Goal: Task Accomplishment & Management: Complete application form

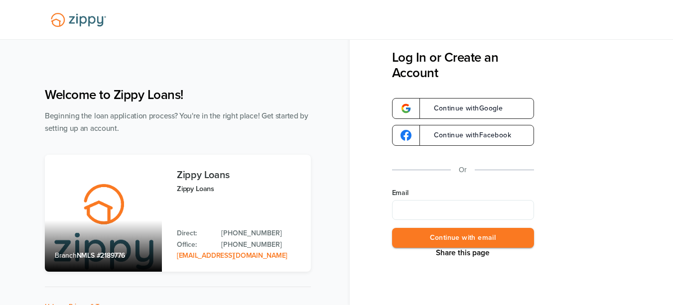
drag, startPoint x: 471, startPoint y: 230, endPoint x: 478, endPoint y: 222, distance: 10.7
click at [474, 225] on div "Email Continue with email" at bounding box center [463, 218] width 142 height 60
click at [479, 218] on input "Email" at bounding box center [463, 210] width 142 height 20
type input "**********"
click at [460, 235] on button "Continue with email" at bounding box center [463, 238] width 142 height 20
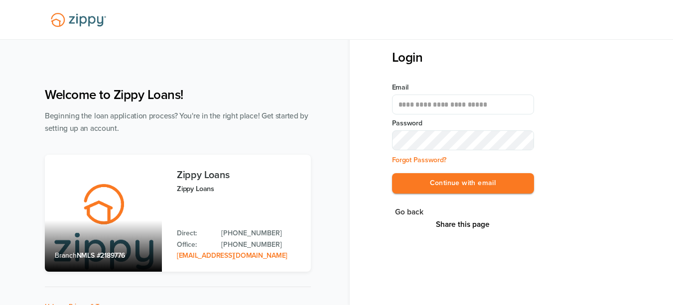
click at [473, 235] on div "**********" at bounding box center [512, 152] width 324 height 305
click at [504, 182] on button "Continue with email" at bounding box center [463, 183] width 142 height 20
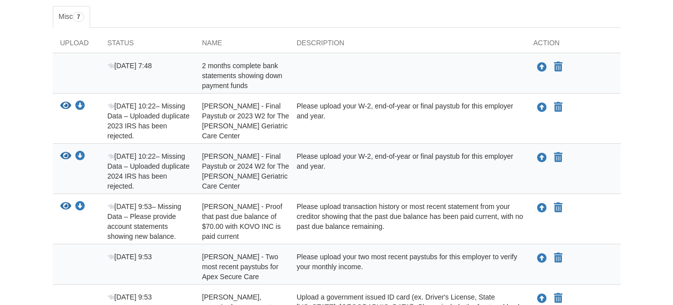
scroll to position [149, 0]
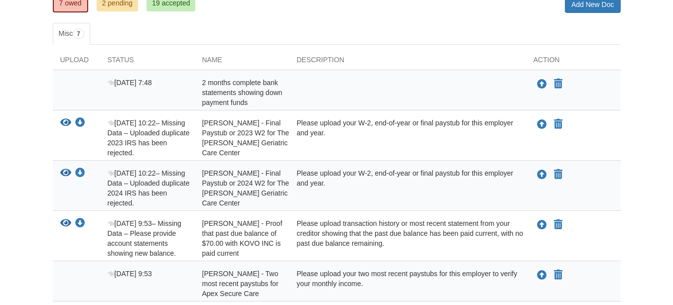
drag, startPoint x: 138, startPoint y: 82, endPoint x: 256, endPoint y: 99, distance: 118.2
click at [139, 82] on span "Aug 14 7:48" at bounding box center [130, 83] width 44 height 8
click at [257, 99] on div "2 months complete bank statements showing down payment funds" at bounding box center [242, 93] width 95 height 30
click at [190, 95] on div "Aug 14 7:48" at bounding box center [147, 93] width 95 height 30
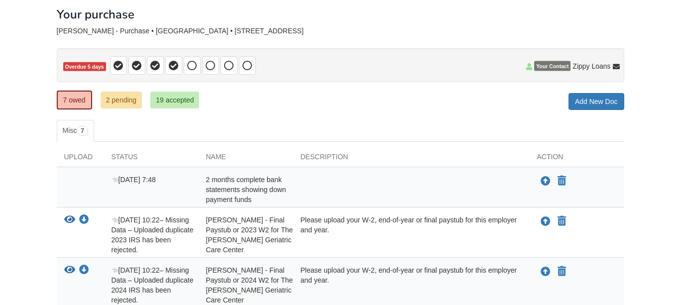
scroll to position [50, 0]
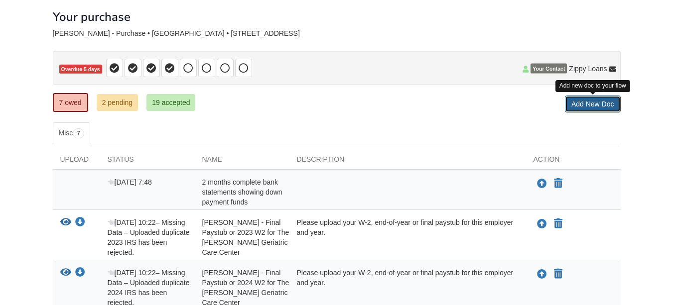
click at [581, 107] on link "Add New Doc" at bounding box center [593, 104] width 56 height 17
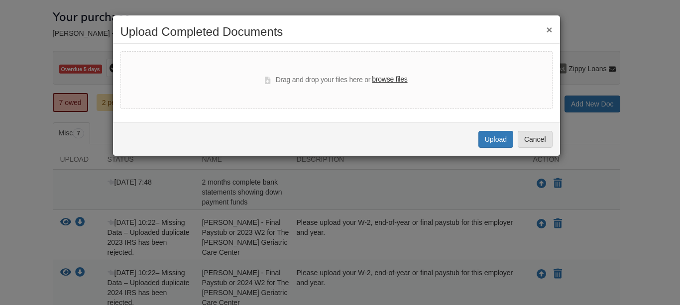
click at [382, 79] on label "browse files" at bounding box center [389, 79] width 35 height 11
click at [0, 0] on input "browse files" at bounding box center [0, 0] width 0 height 0
select select "****"
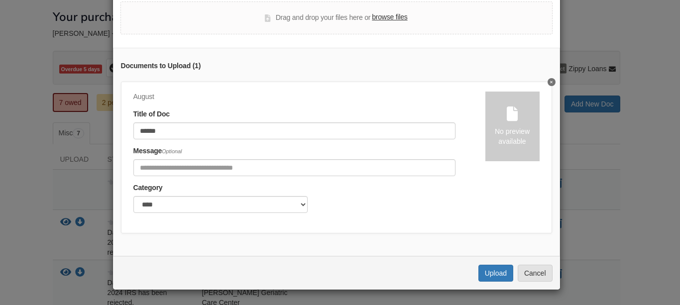
scroll to position [57, 0]
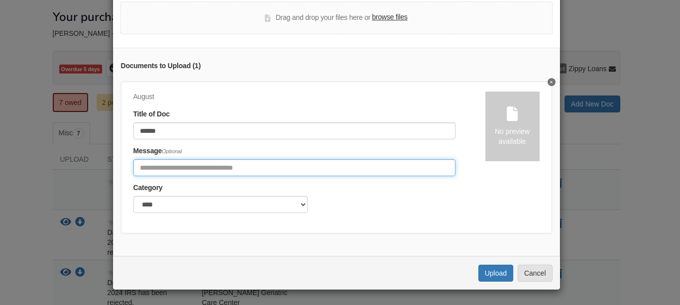
click at [249, 162] on input "Include any comments on this document" at bounding box center [295, 167] width 322 height 17
type input "**********"
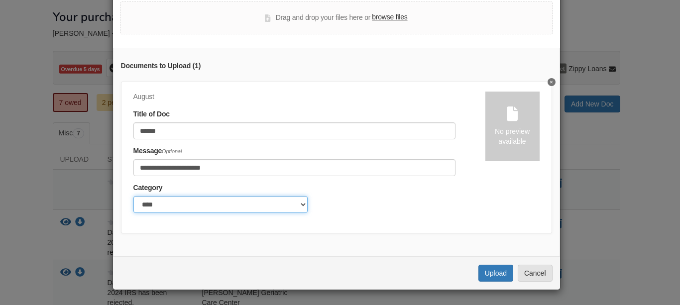
click at [180, 200] on select "******* ****" at bounding box center [221, 204] width 174 height 17
click at [180, 199] on select "******* ****" at bounding box center [221, 204] width 174 height 17
drag, startPoint x: 180, startPoint y: 199, endPoint x: 191, endPoint y: 201, distance: 11.1
click at [180, 199] on select "******* ****" at bounding box center [221, 204] width 174 height 17
click at [491, 227] on div "**********" at bounding box center [336, 152] width 447 height 209
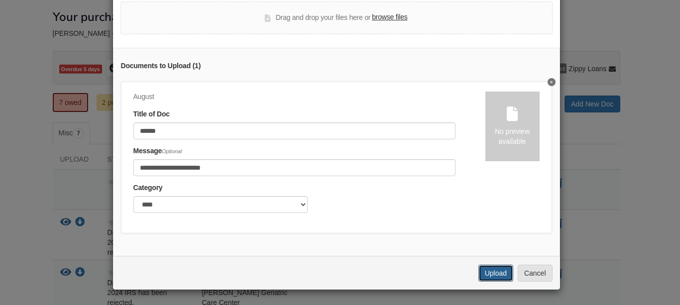
click at [488, 271] on button "Upload" at bounding box center [496, 273] width 35 height 17
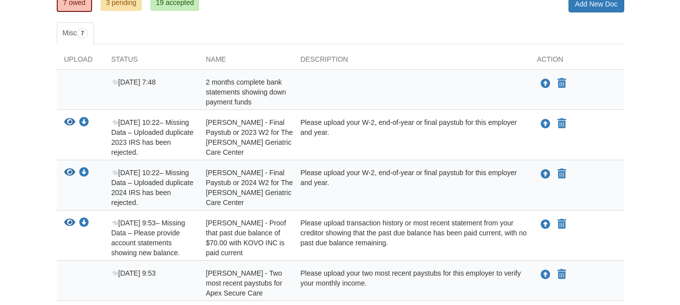
scroll to position [147, 0]
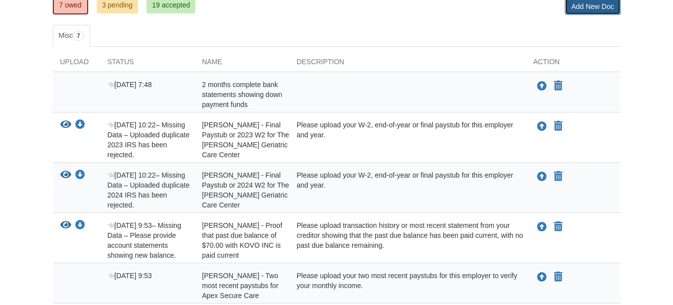
click at [583, 11] on link "Add New Doc" at bounding box center [593, 6] width 56 height 17
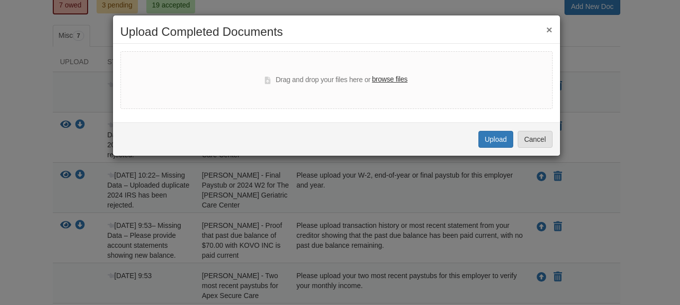
click at [395, 80] on label "browse files" at bounding box center [389, 79] width 35 height 11
click at [0, 0] on input "browse files" at bounding box center [0, 0] width 0 height 0
select select "****"
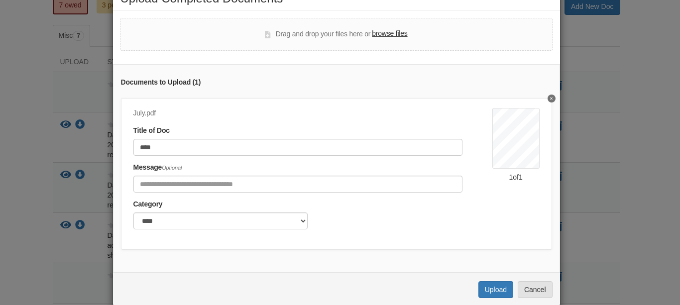
scroll to position [57, 0]
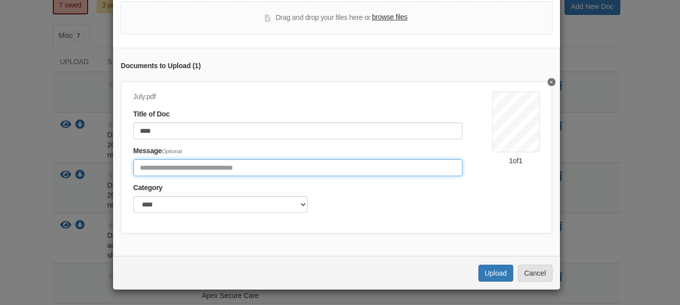
click at [213, 160] on input "Include any comments on this document" at bounding box center [298, 167] width 329 height 17
type input "**********"
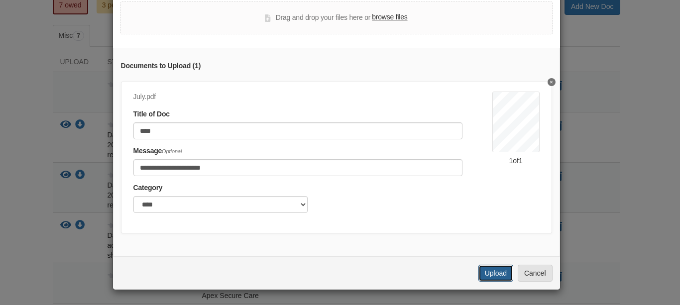
click at [488, 274] on button "Upload" at bounding box center [496, 273] width 35 height 17
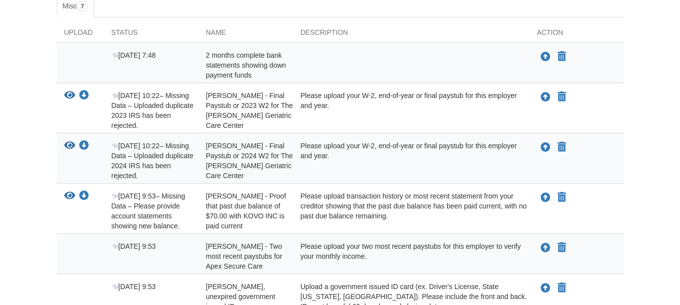
scroll to position [147, 0]
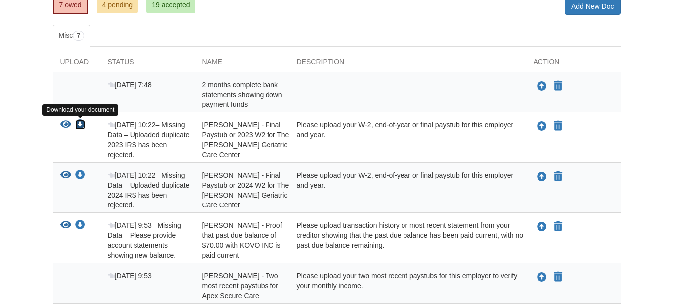
click at [79, 126] on icon "Download Brittney Nolan - Final Paystub or 2023 W2 for The Garrison Geriatric C…" at bounding box center [80, 125] width 10 height 10
click at [63, 124] on icon "View Brittney Nolan - Final Paystub or 2023 W2 for The Garrison Geriatric Care …" at bounding box center [65, 125] width 11 height 10
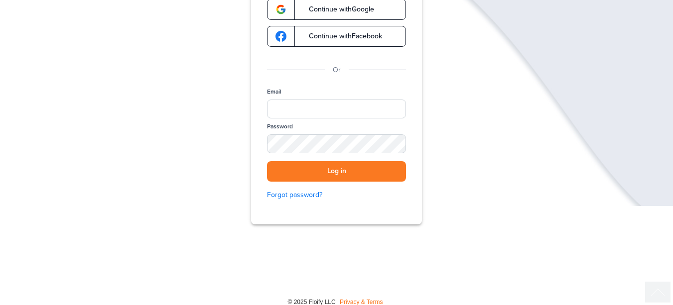
scroll to position [149, 0]
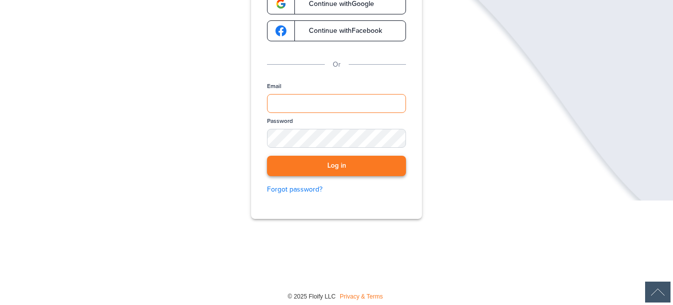
type input "**********"
click at [342, 165] on button "Log in" at bounding box center [336, 166] width 139 height 20
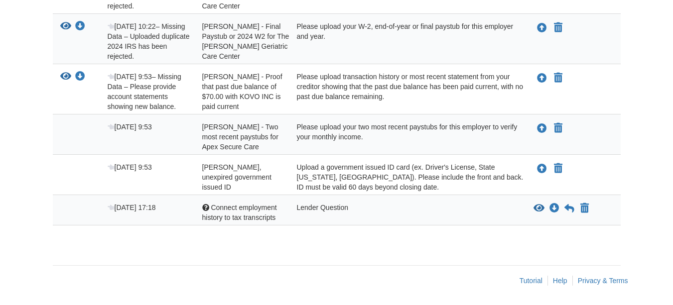
scroll to position [297, 0]
click at [204, 204] on div at bounding box center [205, 207] width 7 height 7
click at [208, 208] on div at bounding box center [205, 207] width 7 height 7
drag, startPoint x: 222, startPoint y: 215, endPoint x: 329, endPoint y: 247, distance: 112.2
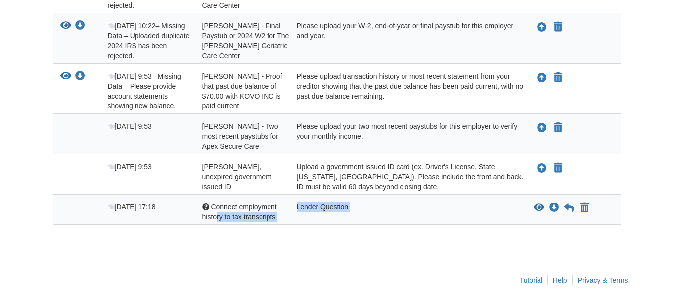
click at [329, 247] on div "× × × Pending Add Document Notice document will be included in the email sent t…" at bounding box center [337, 1] width 568 height 507
drag, startPoint x: 329, startPoint y: 247, endPoint x: 309, endPoint y: 253, distance: 20.8
click at [308, 253] on div "× × × Pending Add Document Notice document will be included in the email sent t…" at bounding box center [337, 1] width 568 height 507
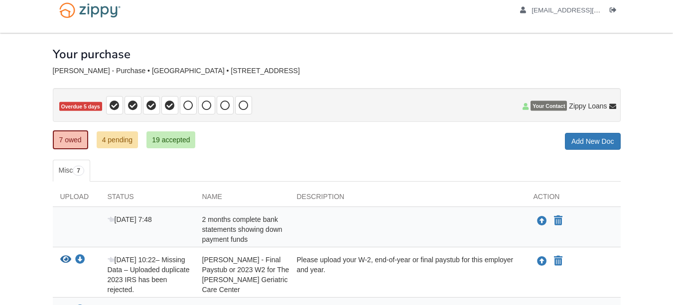
scroll to position [0, 0]
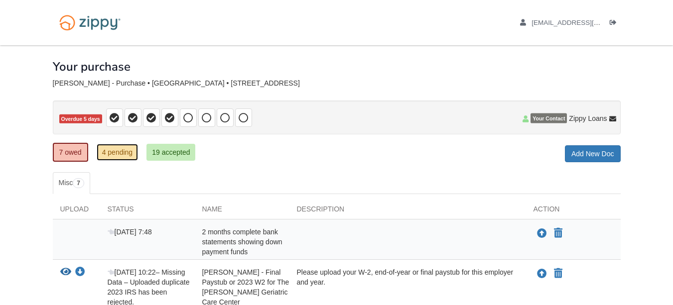
click at [126, 152] on link "4 pending" at bounding box center [118, 152] width 42 height 17
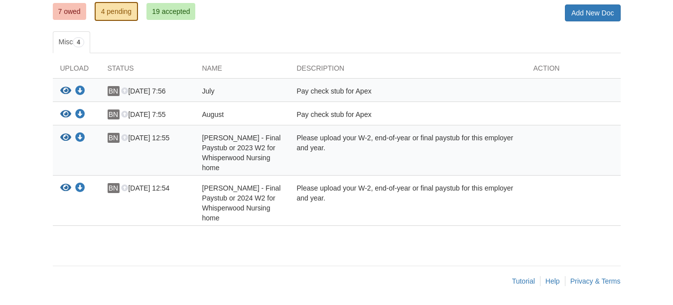
scroll to position [142, 0]
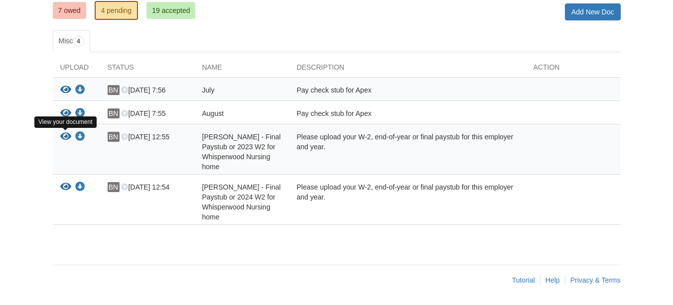
click at [69, 136] on icon "View Brittney Nolan - Final Paystub or 2023 W2 for Whisperwood Nursing home" at bounding box center [65, 137] width 11 height 10
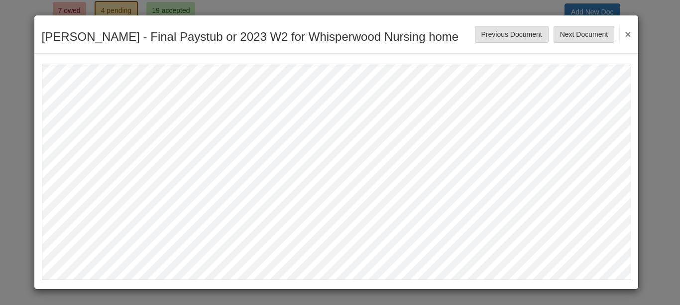
click at [626, 31] on button "×" at bounding box center [625, 34] width 11 height 18
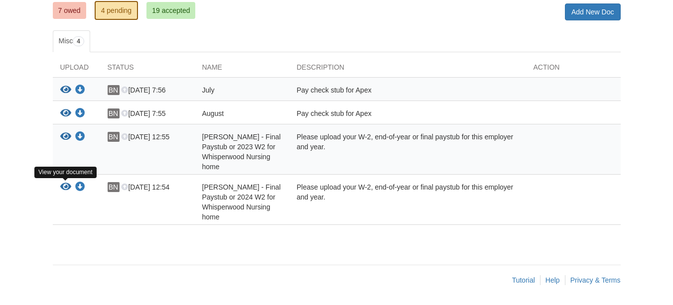
click at [63, 191] on icon "View Brittney Nolan - Final Paystub or 2024 W2 for Whisperwood Nursing home" at bounding box center [65, 187] width 11 height 10
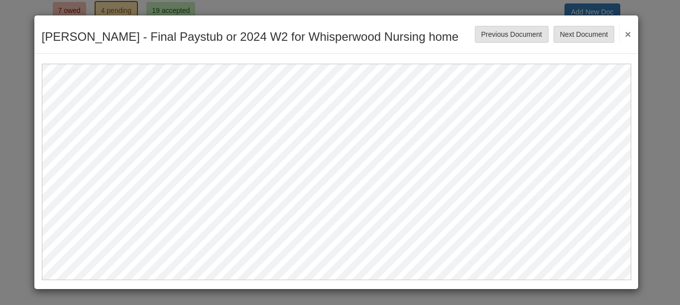
click at [626, 32] on button "×" at bounding box center [625, 34] width 11 height 18
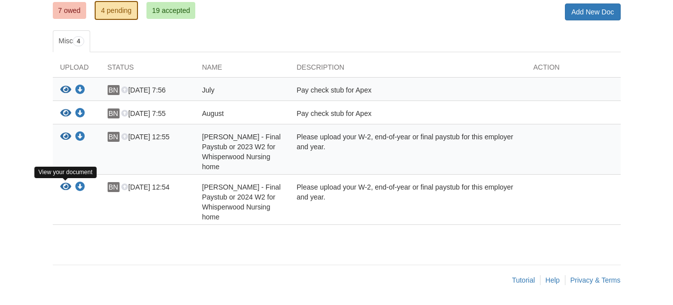
click at [71, 187] on icon "View Brittney Nolan - Final Paystub or 2024 W2 for Whisperwood Nursing home" at bounding box center [65, 187] width 11 height 10
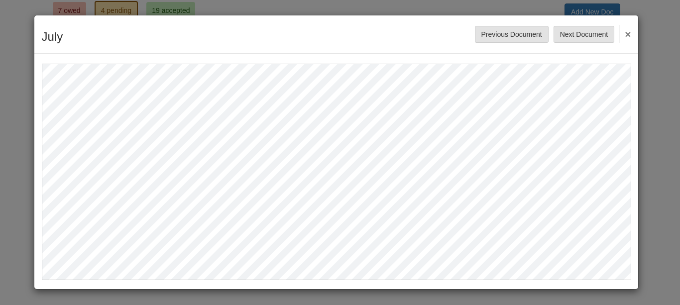
click at [630, 33] on button "×" at bounding box center [625, 34] width 11 height 18
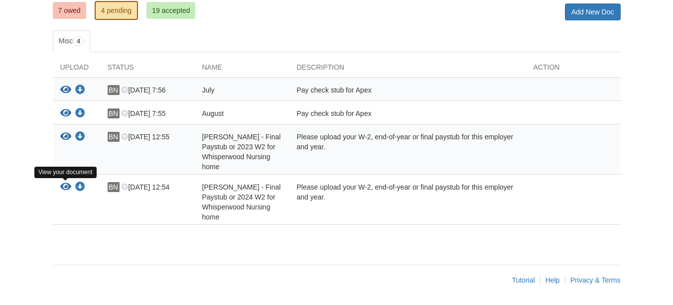
click at [67, 189] on icon "View Brittney Nolan - Final Paystub or 2024 W2 for Whisperwood Nursing home" at bounding box center [65, 187] width 11 height 10
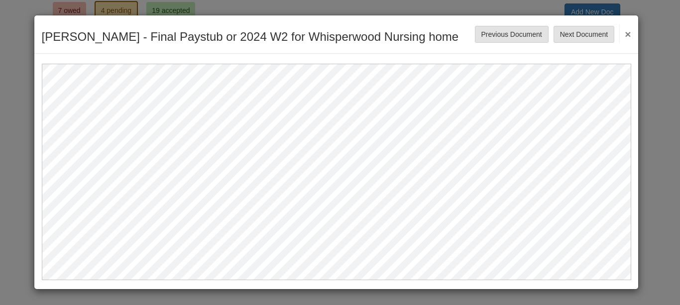
click at [626, 33] on button "×" at bounding box center [625, 34] width 11 height 18
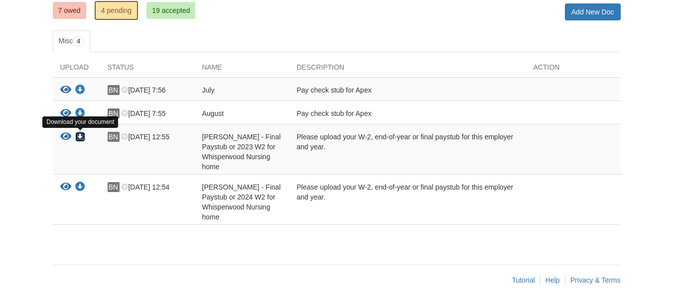
click at [85, 139] on icon "Download Brittney Nolan - Final Paystub or 2023 W2 for Whisperwood Nursing home" at bounding box center [80, 137] width 10 height 10
click at [61, 135] on icon "View Brittney Nolan - Final Paystub or 2023 W2 for Whisperwood Nursing home" at bounding box center [65, 137] width 11 height 10
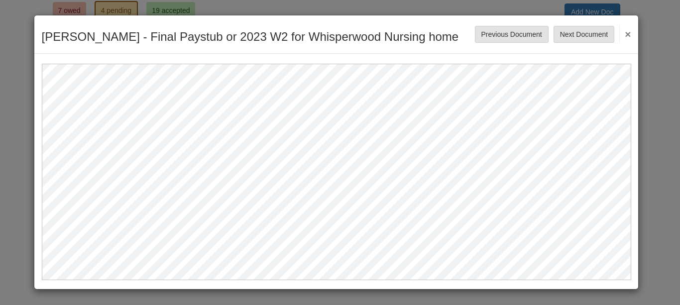
click at [635, 35] on div "Brittney Nolan - Final Paystub or 2023 W2 for Whisperwood Nursing home Save Can…" at bounding box center [336, 34] width 605 height 38
click at [630, 33] on button "×" at bounding box center [625, 34] width 11 height 18
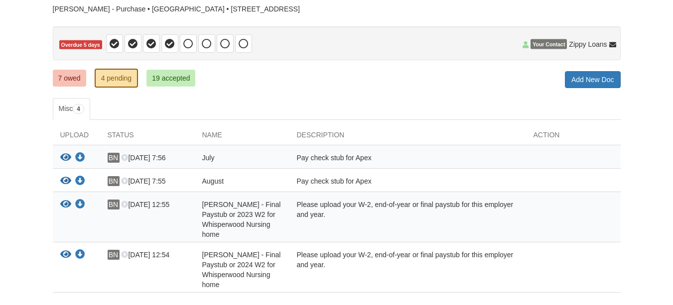
scroll to position [0, 0]
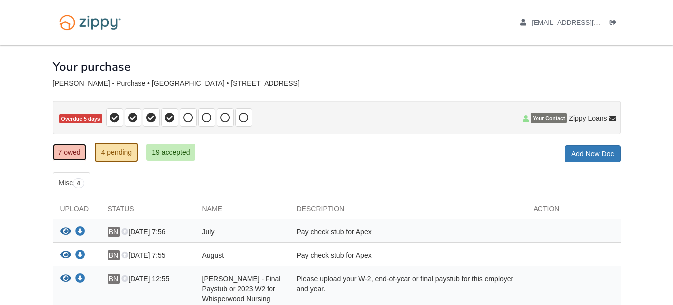
click at [72, 152] on link "7 owed" at bounding box center [69, 152] width 33 height 17
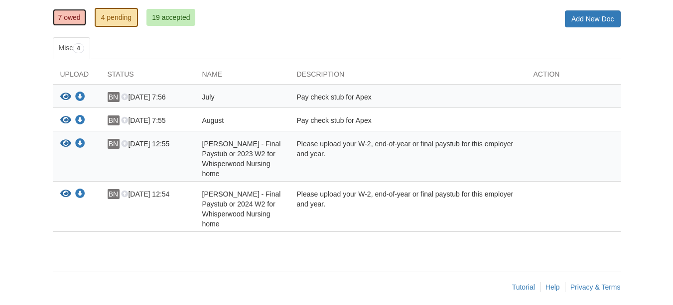
scroll to position [142, 0]
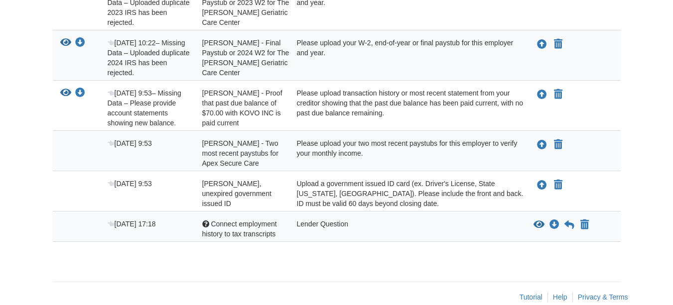
scroll to position [297, 0]
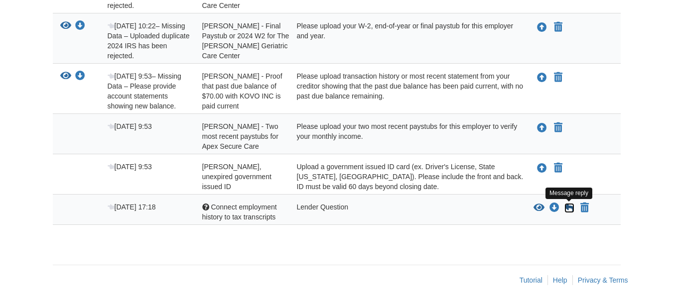
click at [566, 208] on icon at bounding box center [569, 208] width 10 height 10
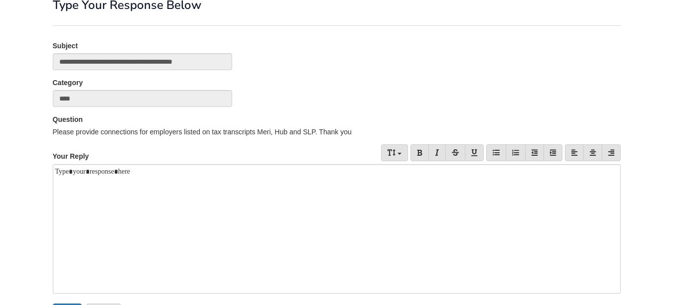
scroll to position [137, 0]
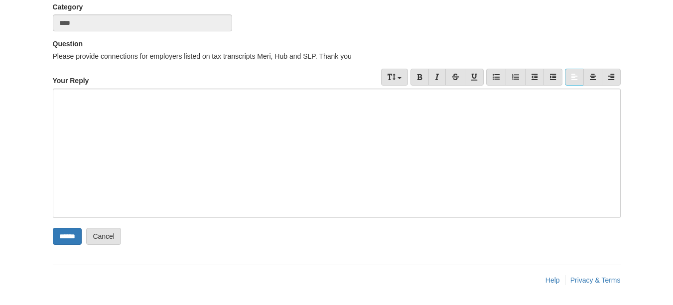
paste div
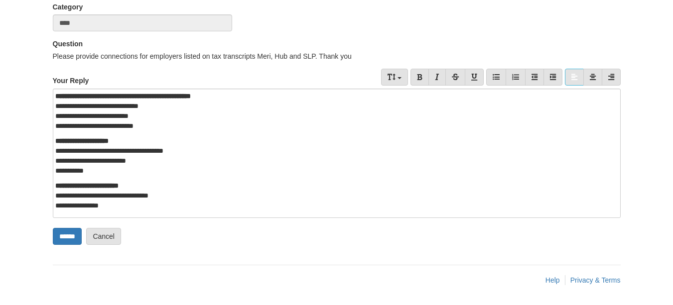
scroll to position [7, 0]
drag, startPoint x: 132, startPoint y: 207, endPoint x: 150, endPoint y: 213, distance: 19.5
click at [132, 207] on div "**********" at bounding box center [337, 154] width 568 height 130
drag, startPoint x: 97, startPoint y: 120, endPoint x: 172, endPoint y: 120, distance: 74.7
click at [172, 120] on p "**********" at bounding box center [332, 111] width 555 height 40
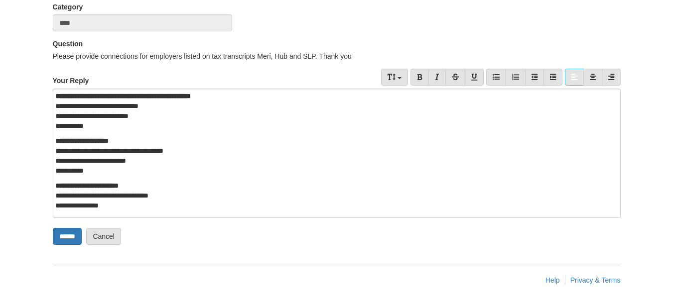
click at [149, 203] on p "**********" at bounding box center [332, 196] width 555 height 30
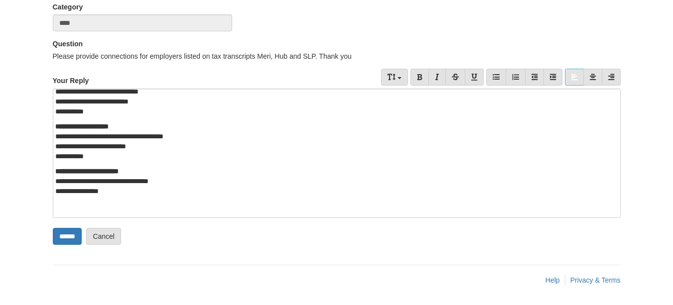
scroll to position [0, 0]
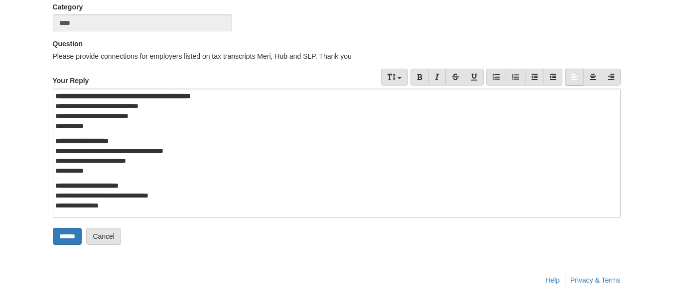
click at [137, 206] on p "**********" at bounding box center [332, 196] width 555 height 30
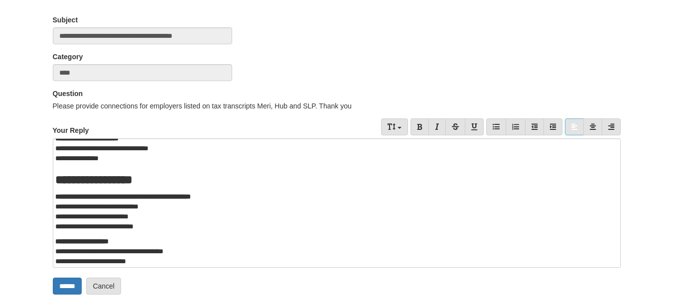
scroll to position [100, 0]
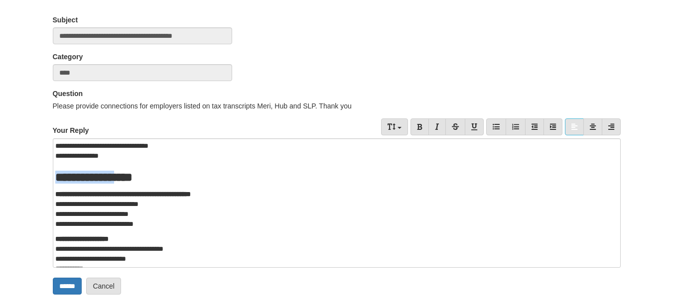
drag, startPoint x: 128, startPoint y: 178, endPoint x: 38, endPoint y: 171, distance: 90.4
click at [38, 171] on body "brittanynolan30@gmail.com Logout" at bounding box center [336, 133] width 673 height 443
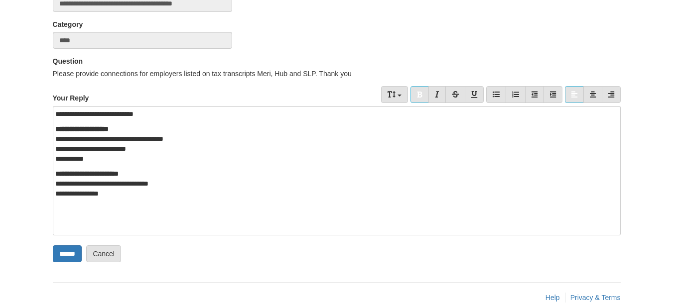
scroll to position [137, 0]
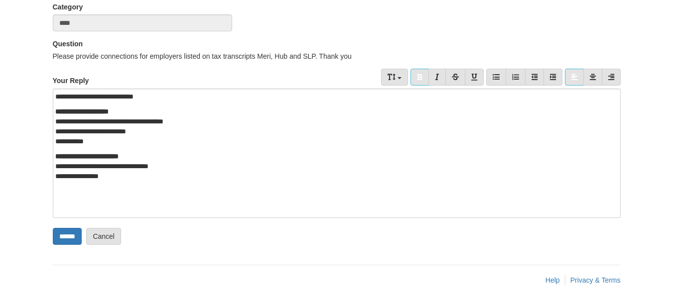
click at [120, 203] on p at bounding box center [336, 206] width 563 height 10
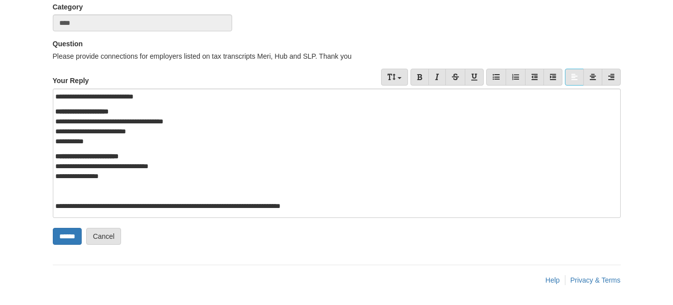
click at [224, 208] on div "**********" at bounding box center [337, 154] width 568 height 130
click at [362, 205] on div "**********" at bounding box center [337, 154] width 568 height 130
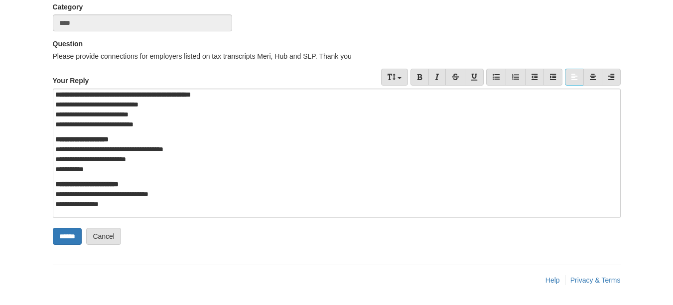
scroll to position [185, 0]
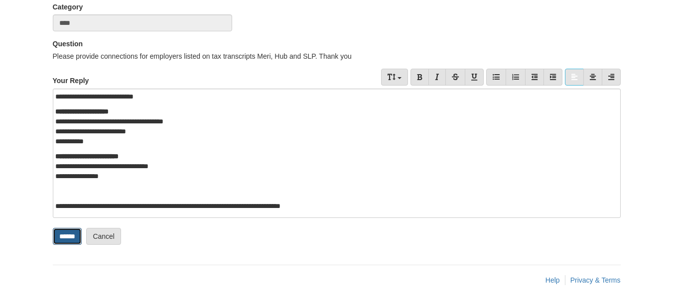
click at [72, 234] on input "******" at bounding box center [67, 236] width 29 height 17
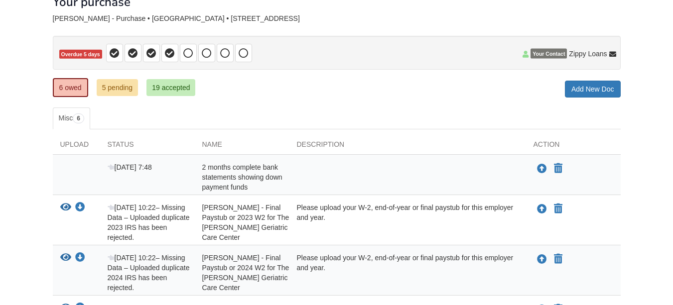
scroll to position [50, 0]
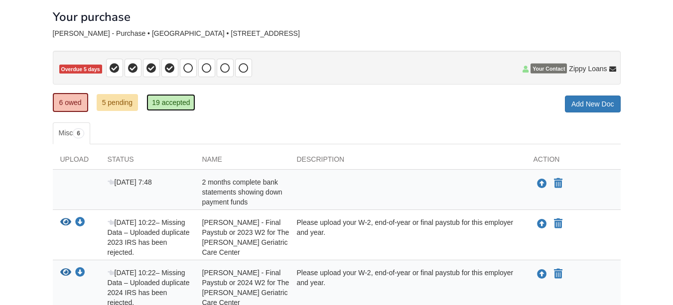
click at [172, 103] on link "19 accepted" at bounding box center [170, 102] width 49 height 17
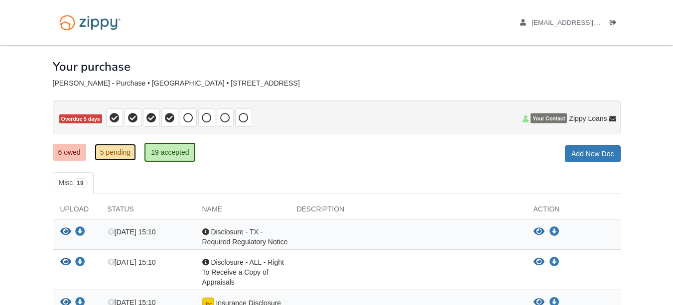
click at [122, 153] on link "5 pending" at bounding box center [116, 152] width 42 height 17
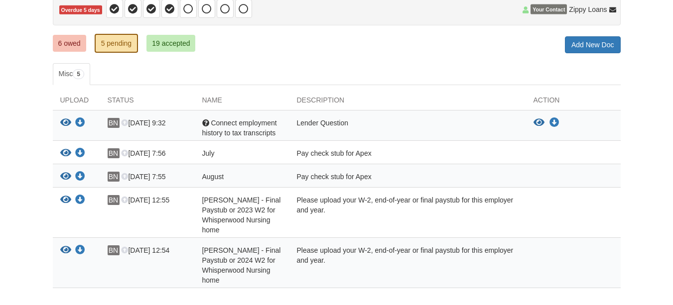
scroll to position [123, 0]
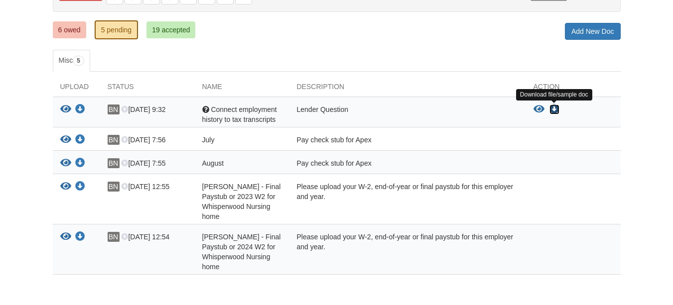
click at [556, 112] on icon "Download Connect employment history to tax transcripts" at bounding box center [554, 110] width 10 height 10
drag, startPoint x: 620, startPoint y: 113, endPoint x: 601, endPoint y: 115, distance: 19.0
click at [620, 113] on div "View blank/sample document View blank/sample document Download file/sample doc …" at bounding box center [577, 110] width 87 height 10
click at [542, 110] on icon "View Connect employment history to tax transcripts" at bounding box center [539, 110] width 11 height 10
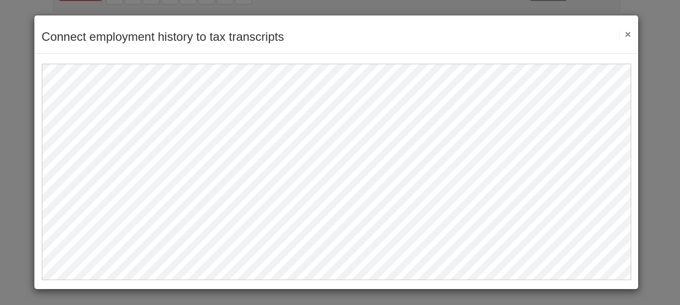
click at [673, 78] on div "Connect employment history to tax transcripts Save Cancel Previous Document Nex…" at bounding box center [340, 152] width 680 height 305
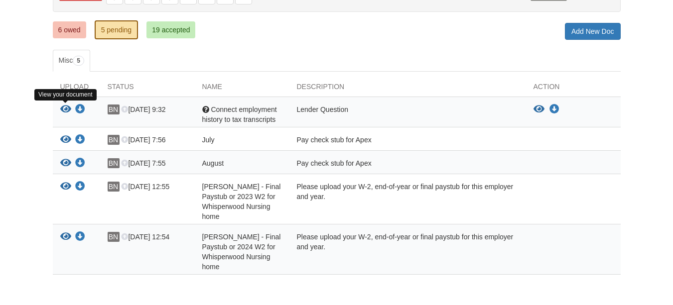
click at [68, 108] on icon "View Connect employment history to tax transcripts" at bounding box center [65, 110] width 11 height 10
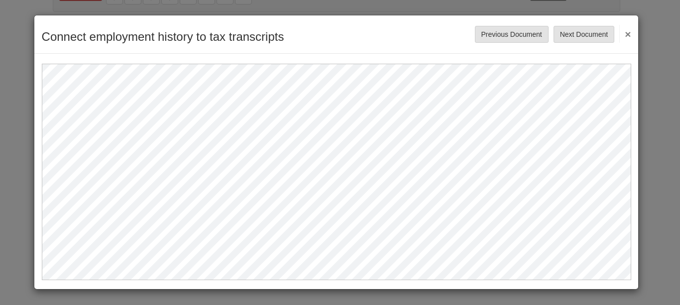
click at [626, 30] on button "×" at bounding box center [625, 34] width 11 height 18
